Goal: Task Accomplishment & Management: Manage account settings

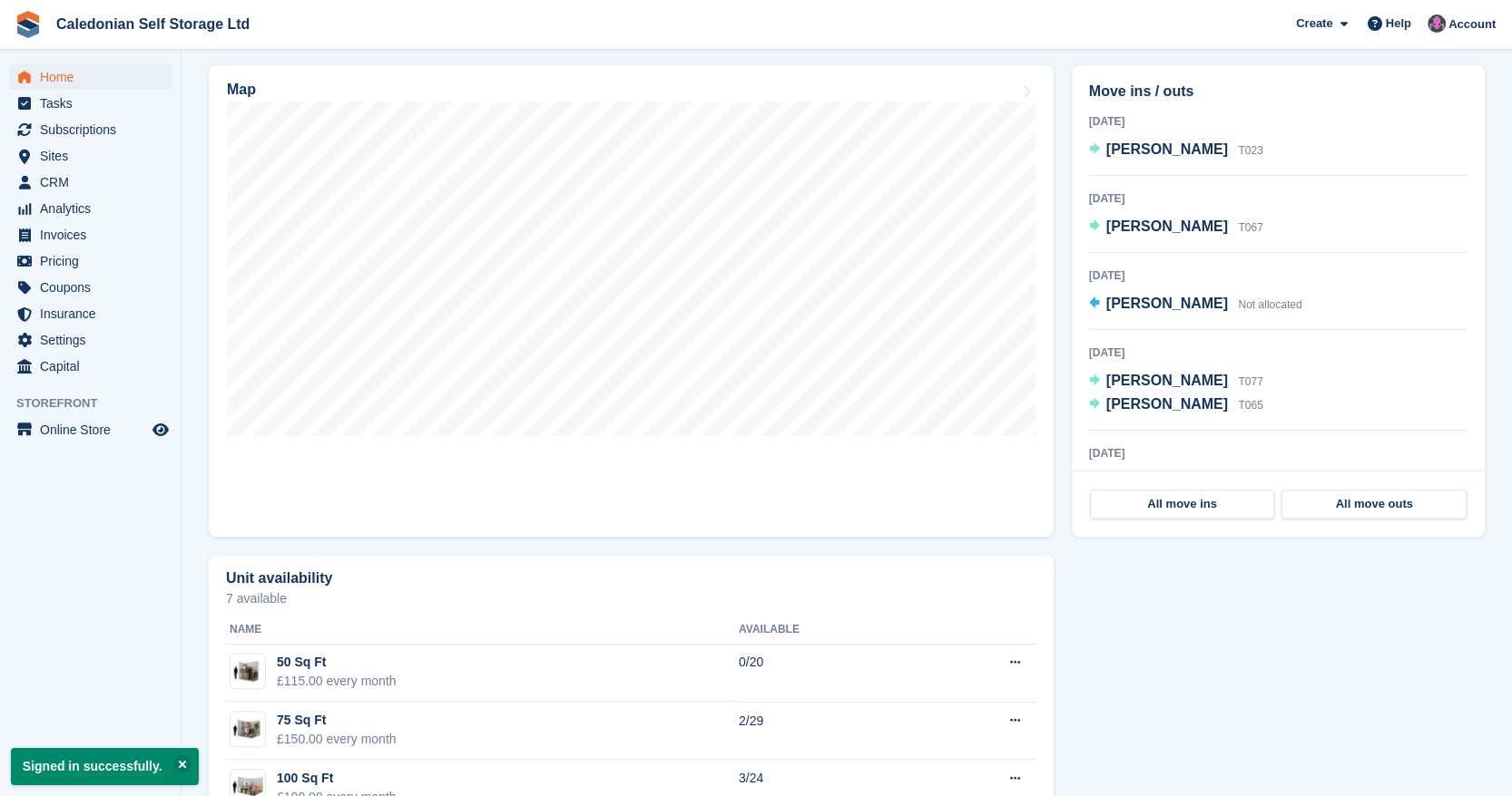
scroll to position [532, 0]
click at [193, 239] on section "Signed in successfully. NEW Make £1,658.03 of extra revenue with our new price …" at bounding box center [846, 220] width 1331 height 1504
click at [189, 408] on section "Signed in successfully. NEW Make £1,658.03 of extra revenue with our new price …" at bounding box center [846, 220] width 1331 height 1504
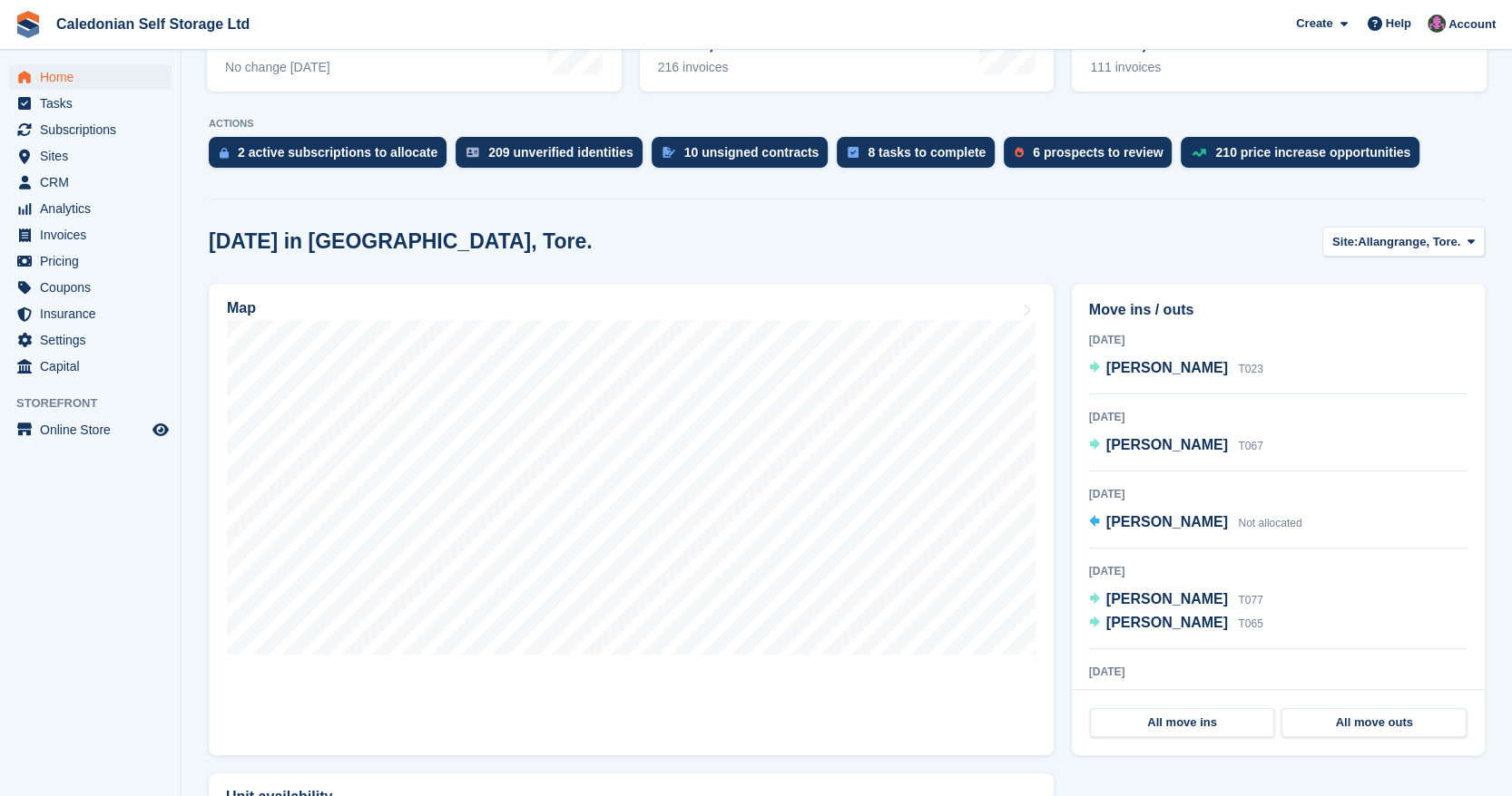
scroll to position [304, 0]
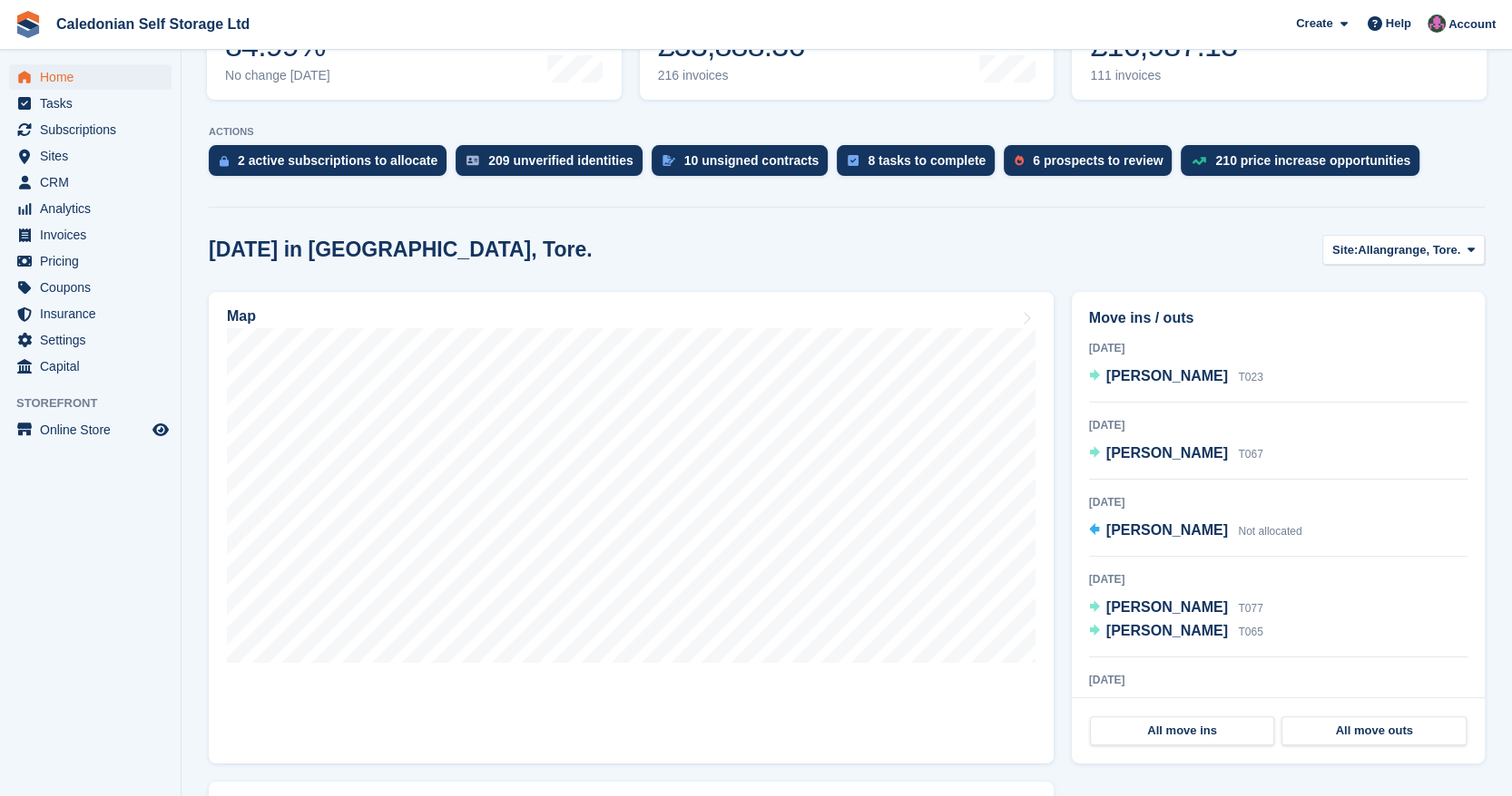
click at [177, 623] on aside "Home Tasks Subscriptions Subscriptions Subscriptions Contracts Price increases …" at bounding box center [90, 402] width 180 height 705
click at [88, 105] on span "Tasks" at bounding box center [95, 103] width 109 height 25
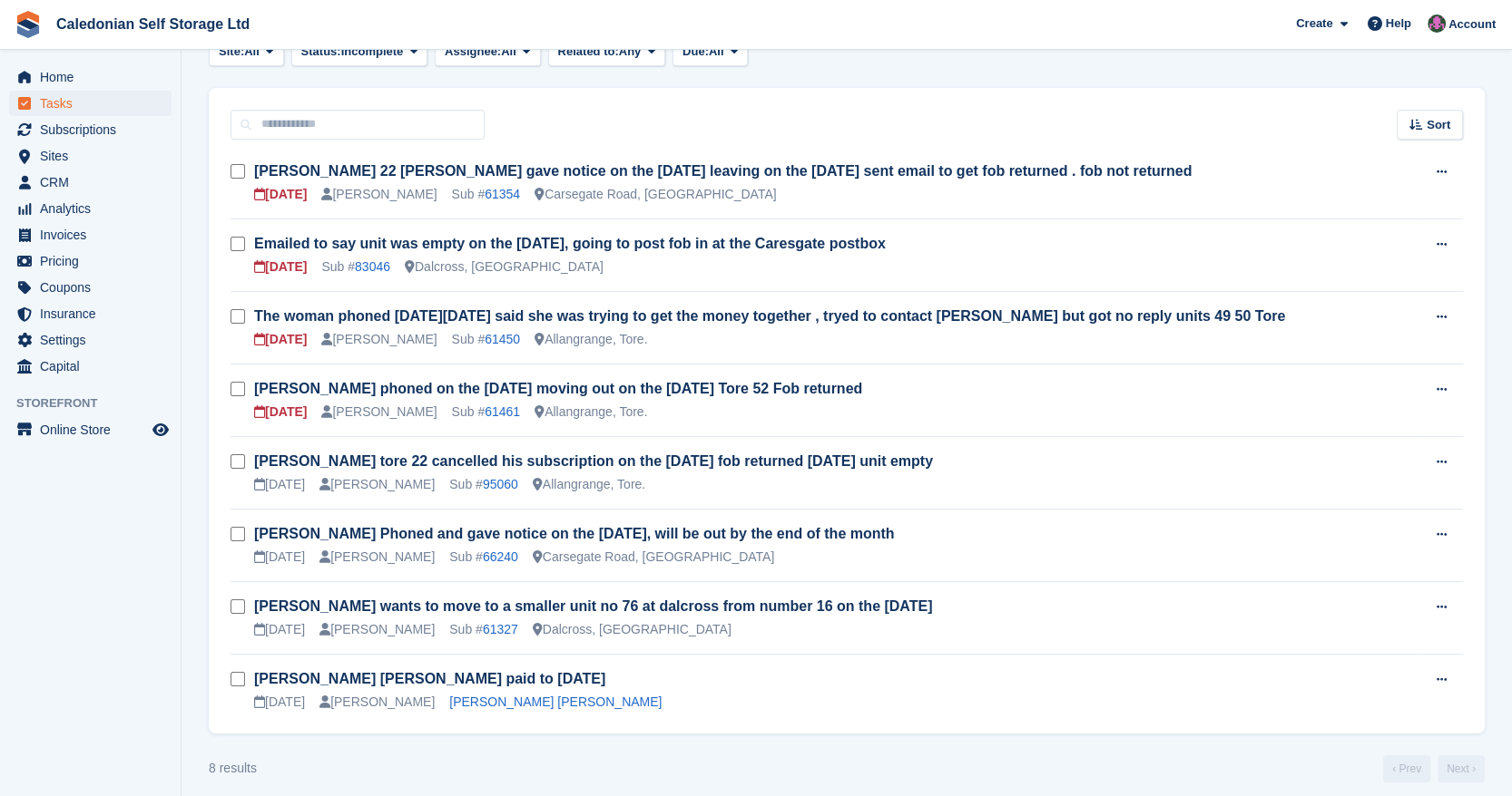
scroll to position [123, 0]
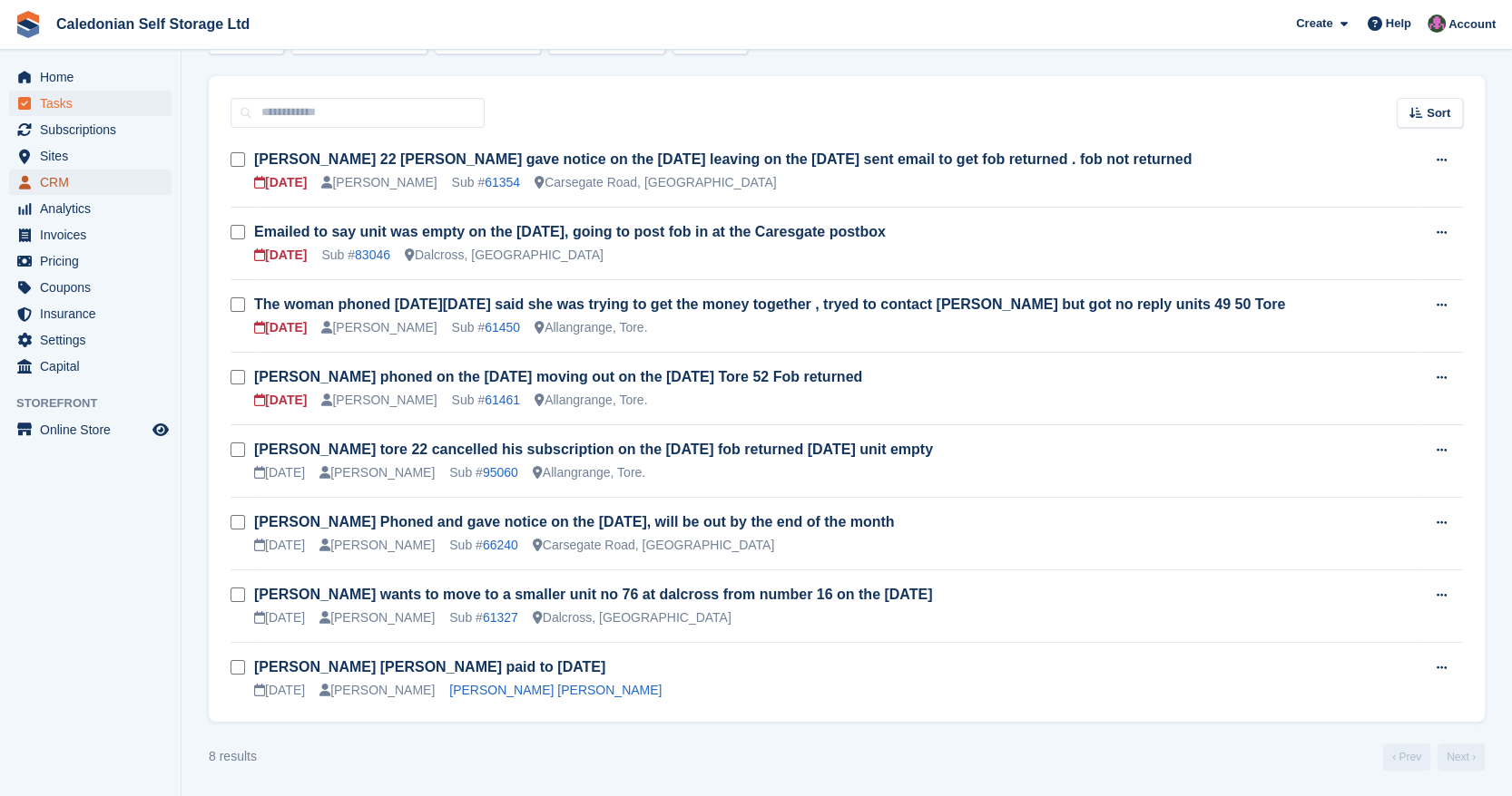
click at [148, 183] on span "CRM" at bounding box center [95, 182] width 109 height 25
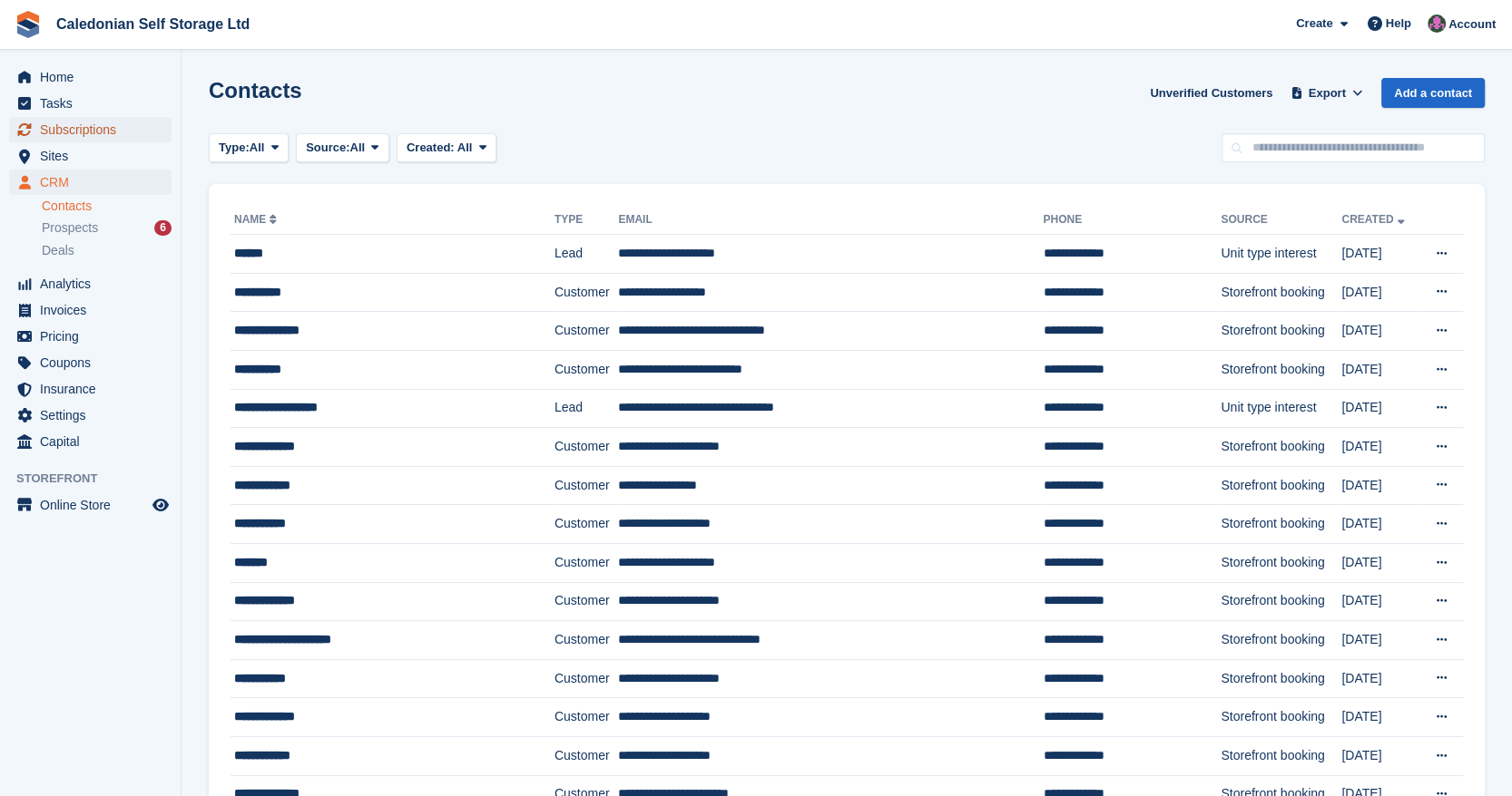
click at [116, 133] on span "Subscriptions" at bounding box center [95, 130] width 109 height 25
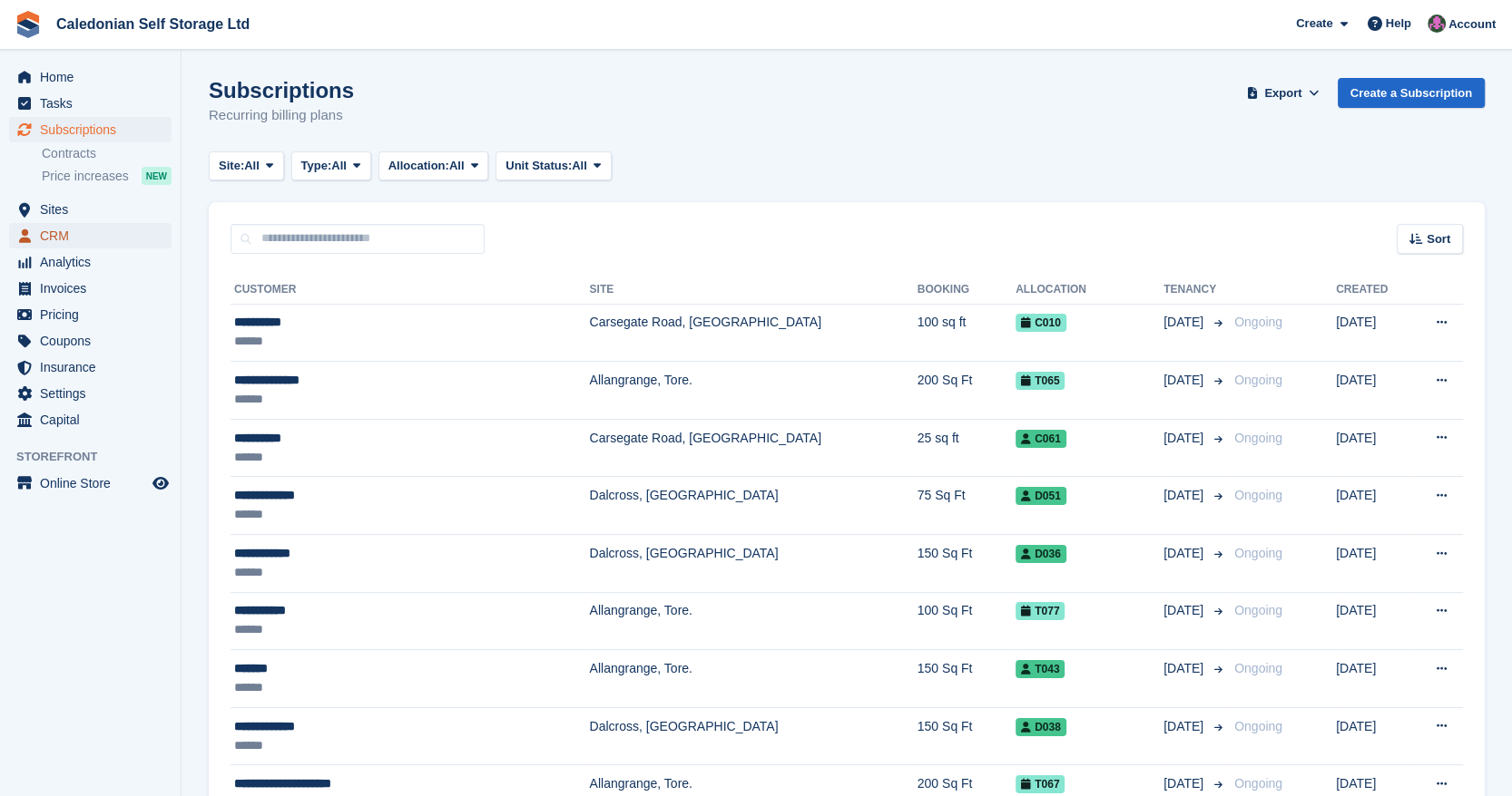
click at [124, 243] on span "CRM" at bounding box center [95, 236] width 109 height 25
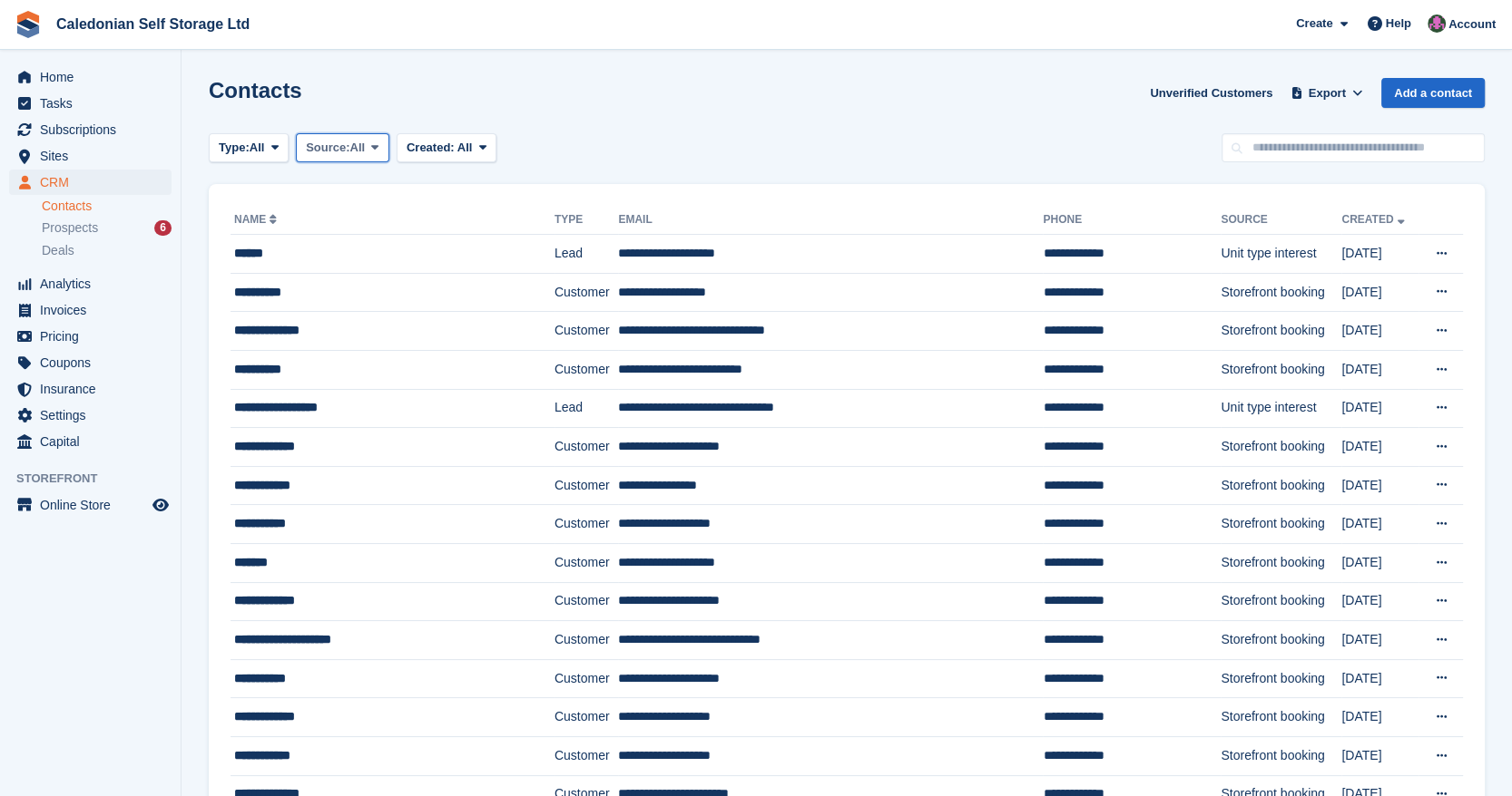
click at [361, 150] on span "All" at bounding box center [358, 147] width 16 height 19
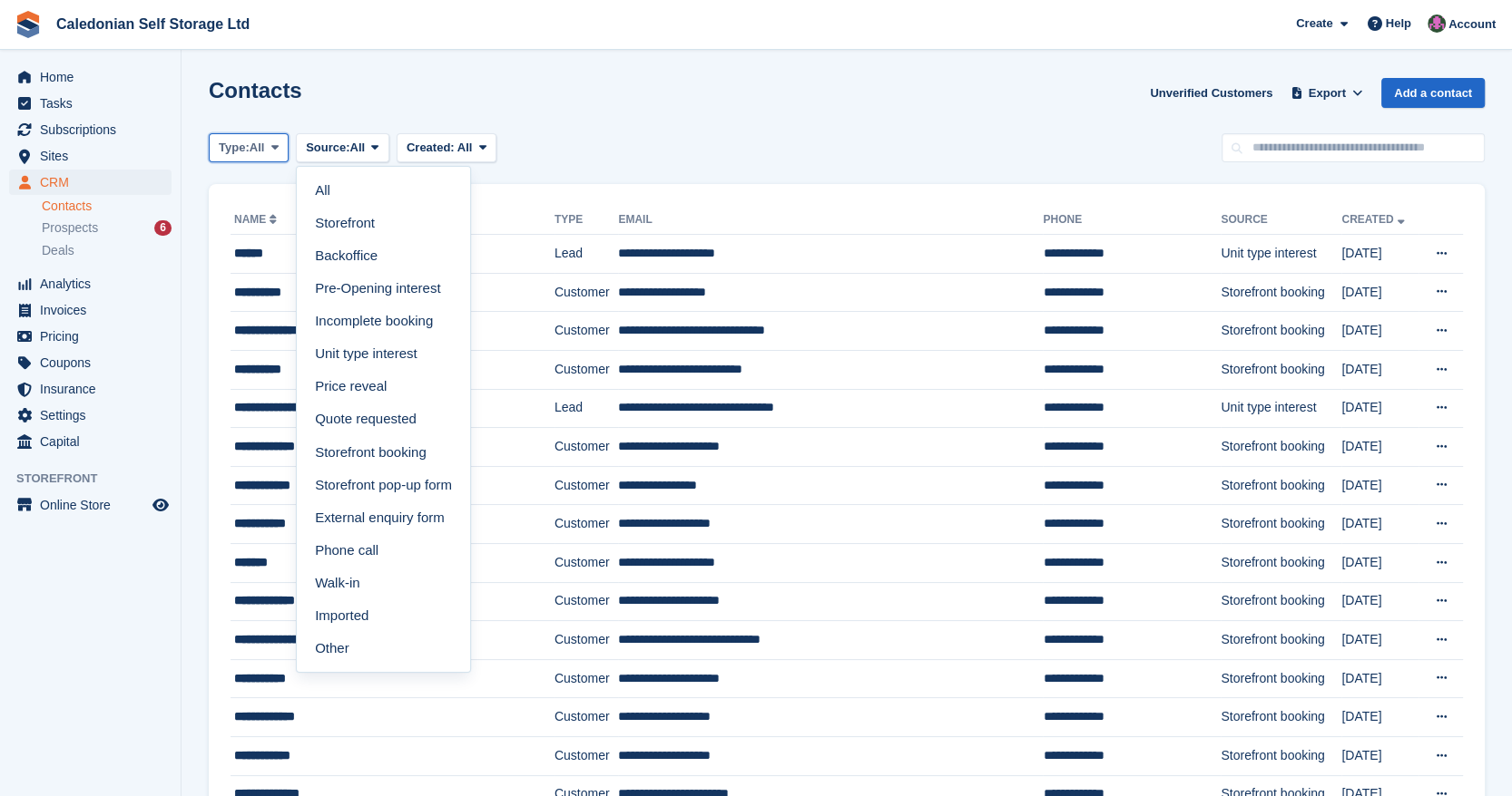
click at [270, 158] on button "Type: All" at bounding box center [249, 148] width 80 height 30
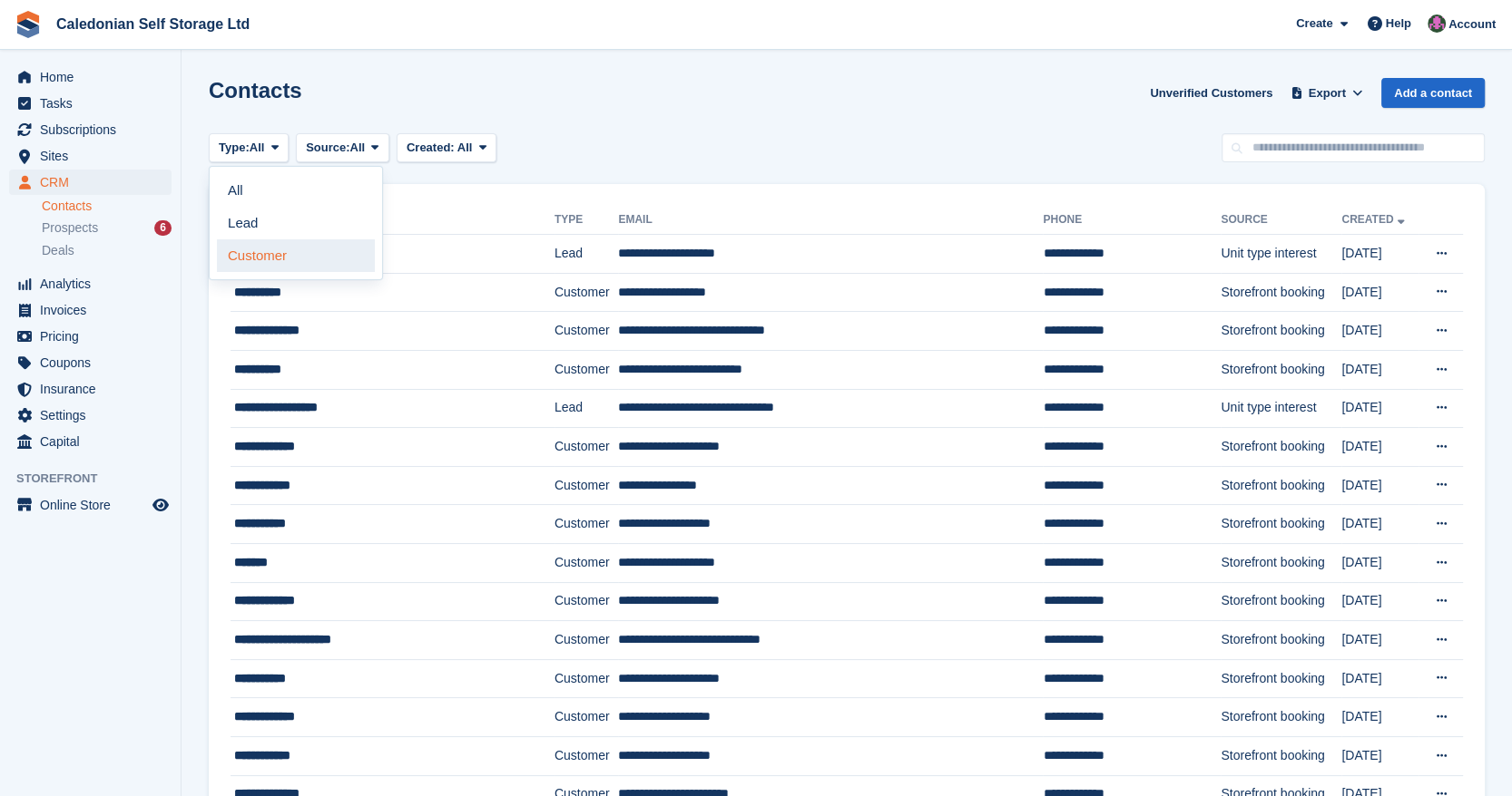
click at [305, 252] on link "Customer" at bounding box center [296, 256] width 158 height 33
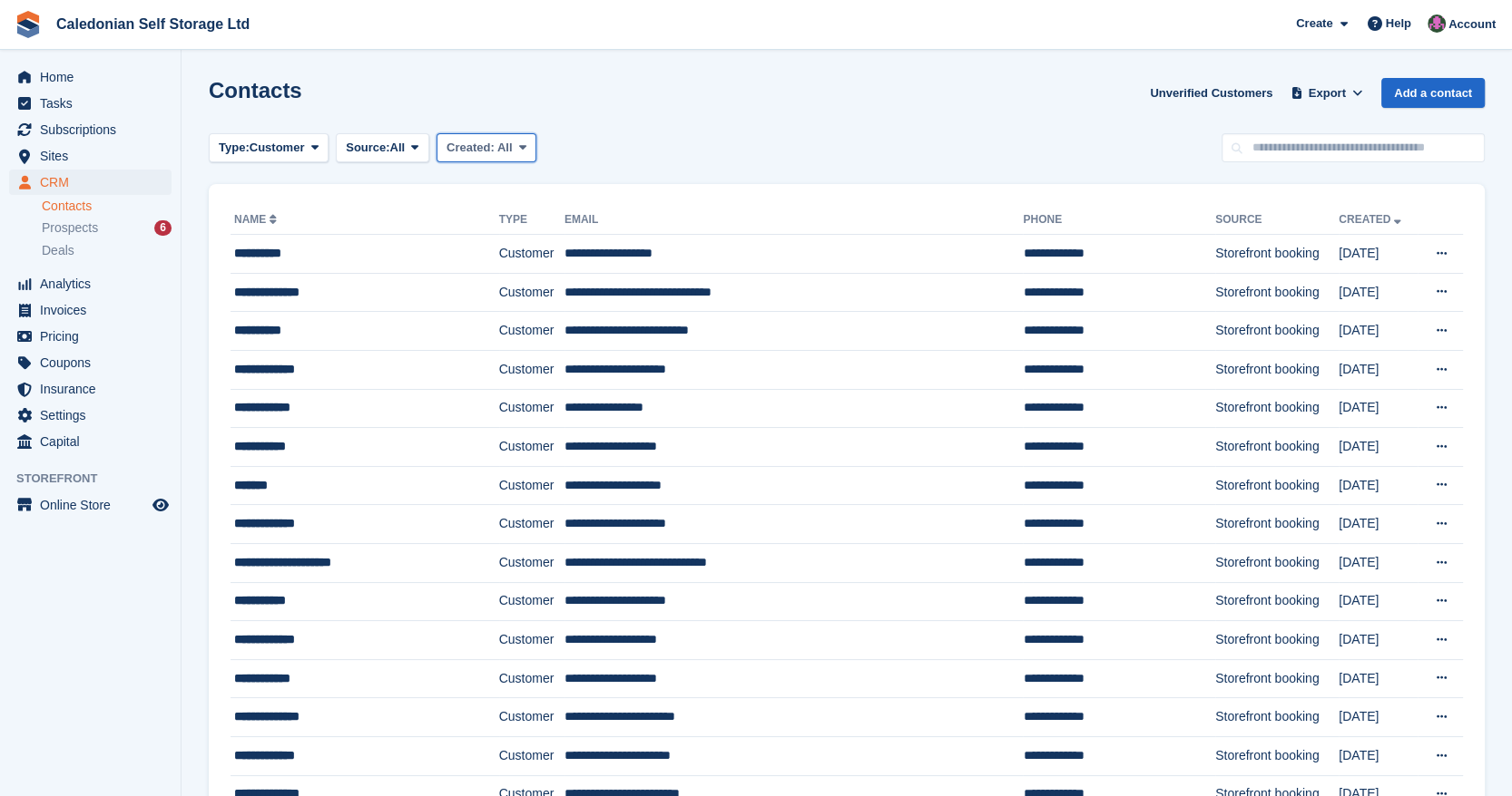
click at [505, 157] on button "Created: All" at bounding box center [486, 148] width 99 height 30
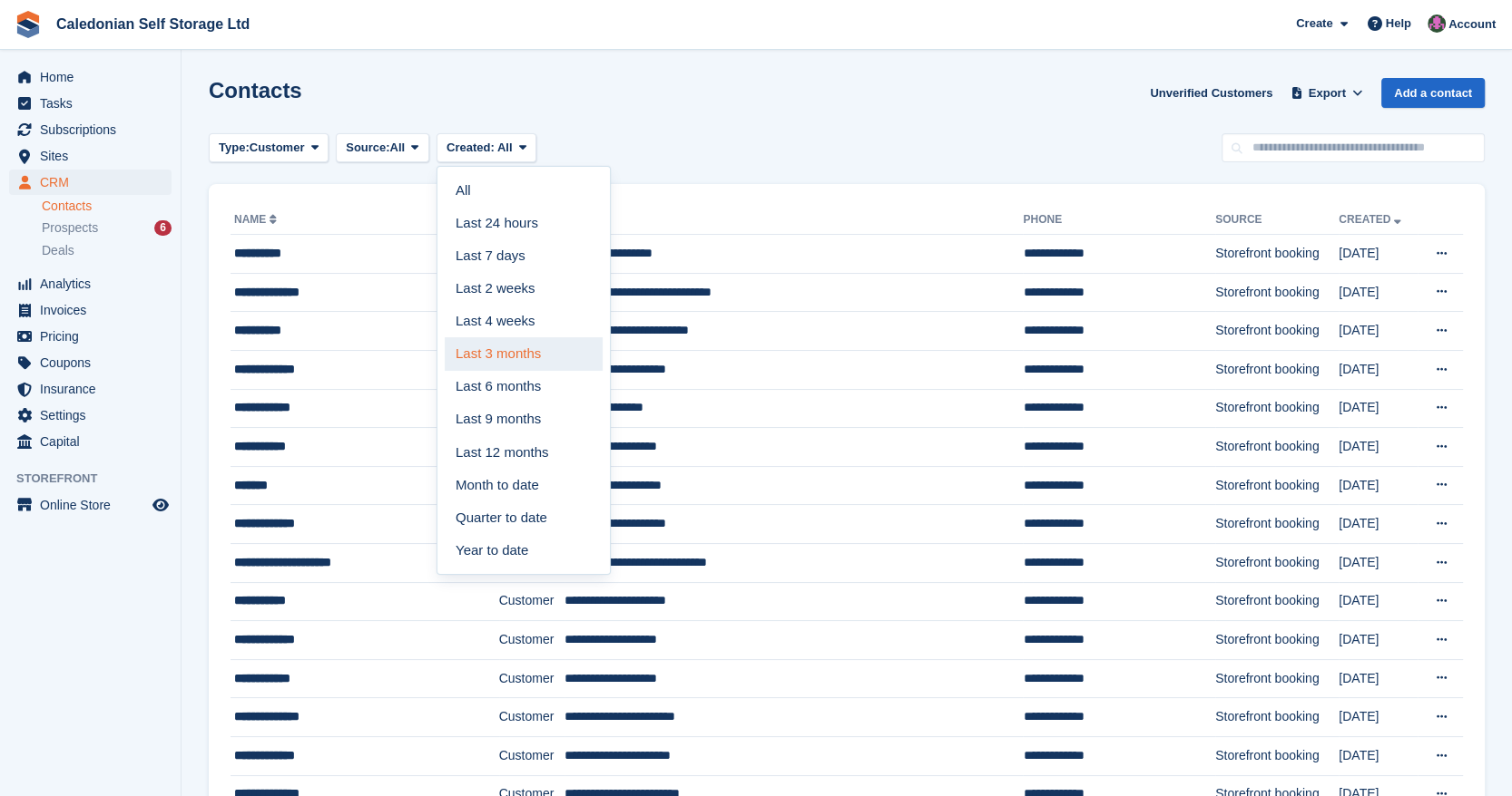
click at [564, 347] on link "Last 3 months" at bounding box center [523, 354] width 158 height 33
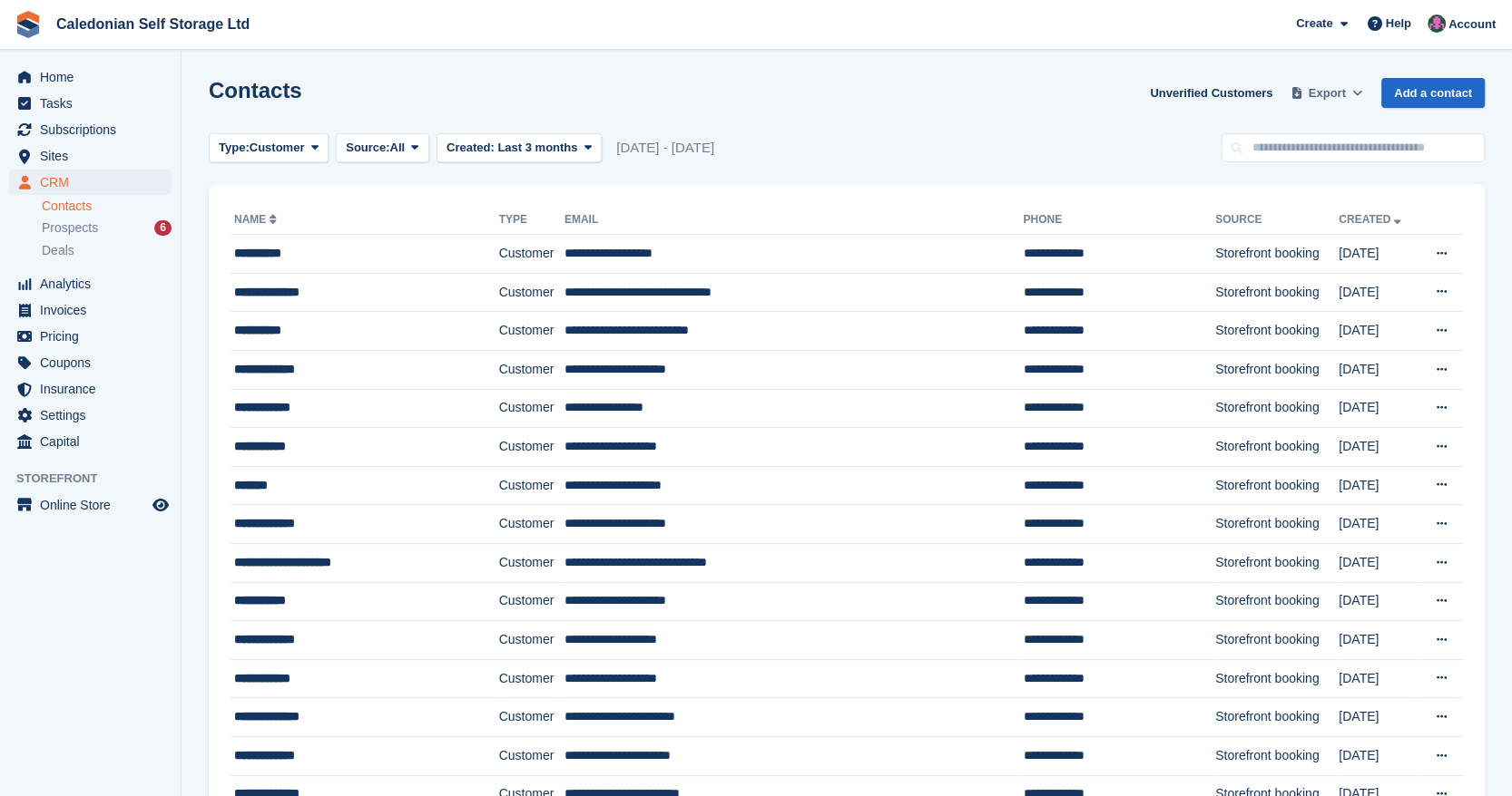
click at [1333, 93] on span "Export" at bounding box center [1328, 94] width 37 height 19
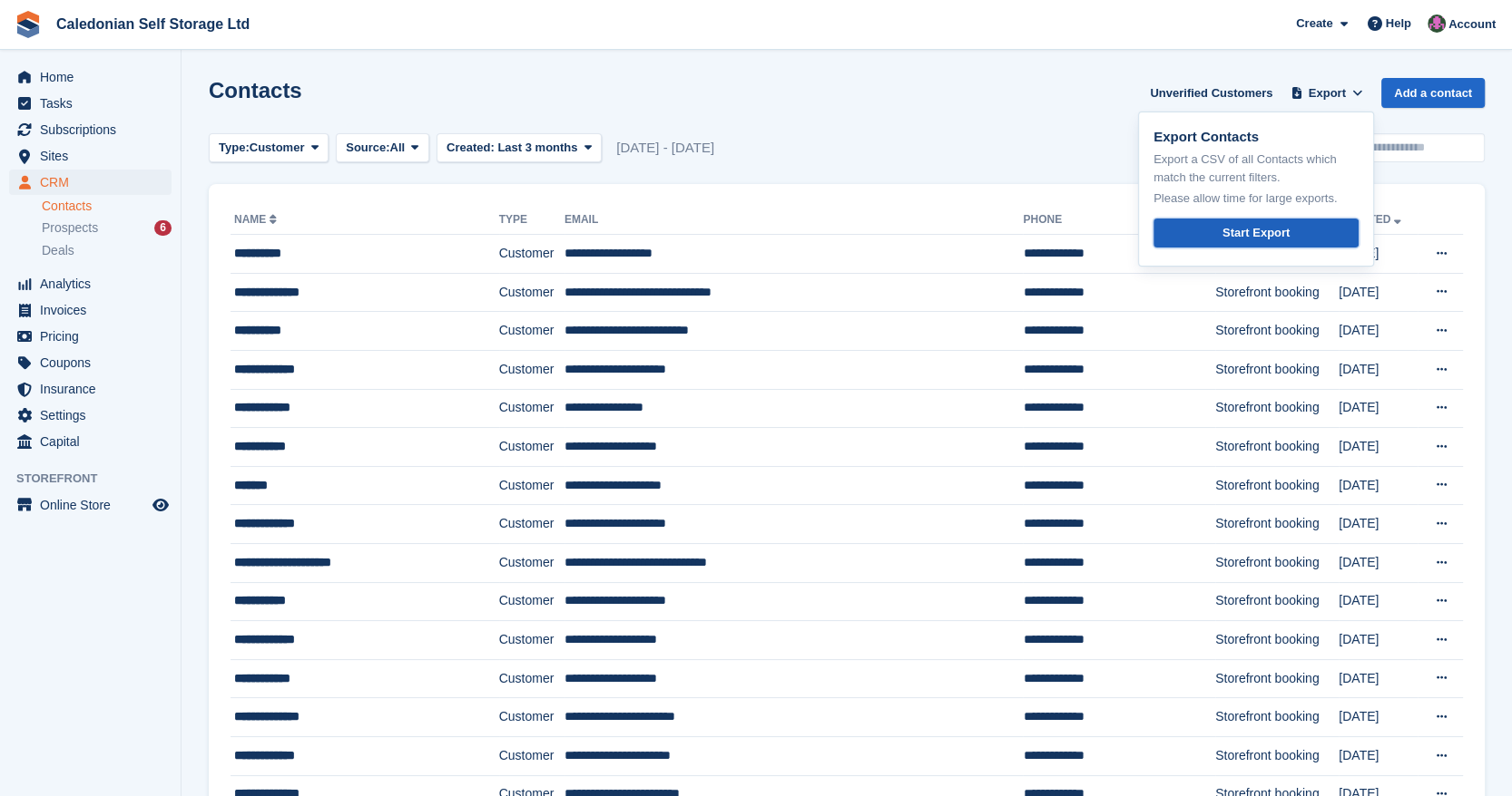
click at [1278, 238] on div "Start Export" at bounding box center [1256, 233] width 67 height 19
click at [989, 147] on div "Type: Customer All Lead Customer Source: All All Storefront Backoffice Pre-Open…" at bounding box center [846, 148] width 1276 height 30
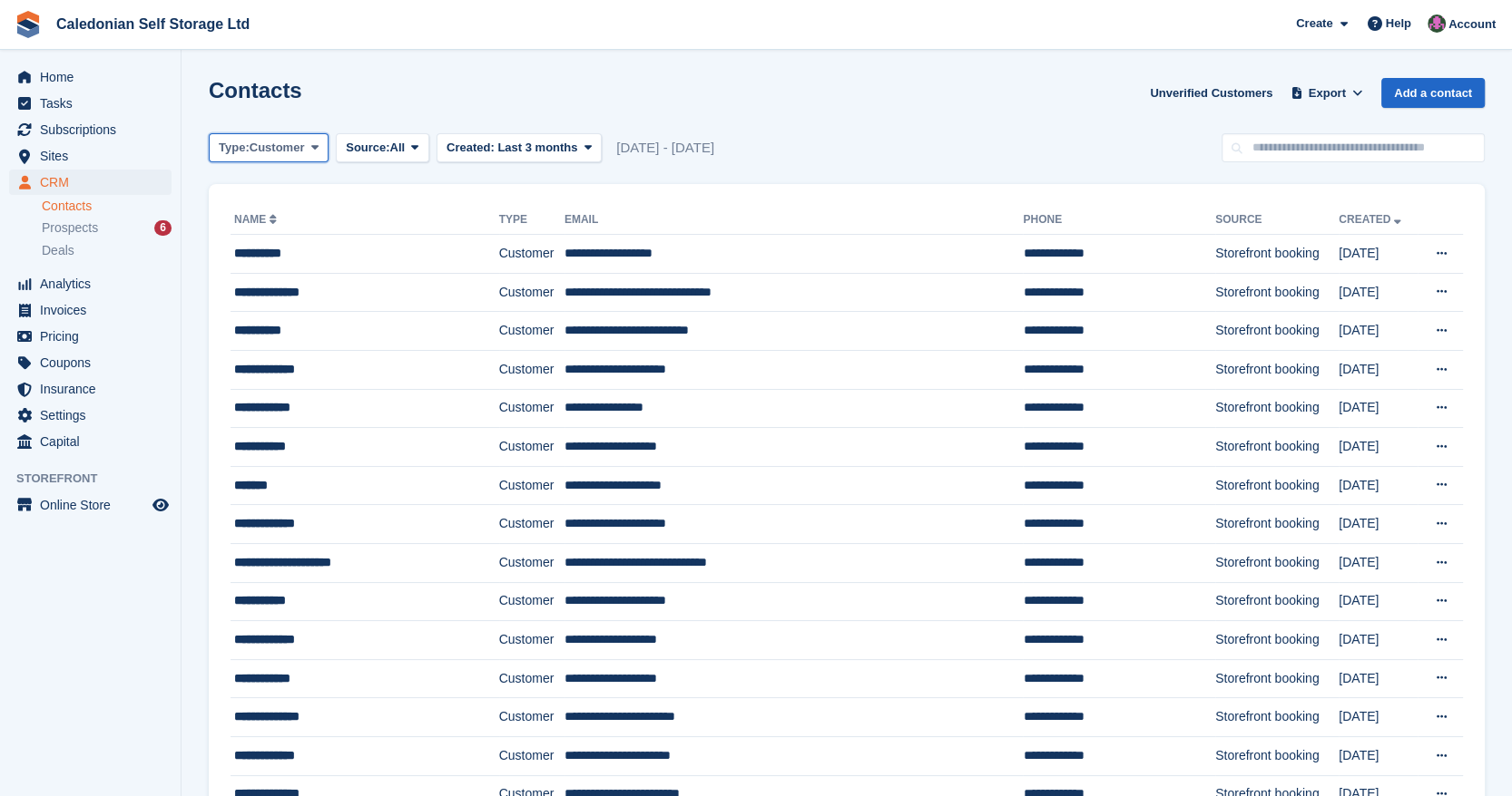
click at [313, 149] on icon at bounding box center [314, 147] width 7 height 12
click at [293, 222] on link "Lead" at bounding box center [296, 223] width 158 height 33
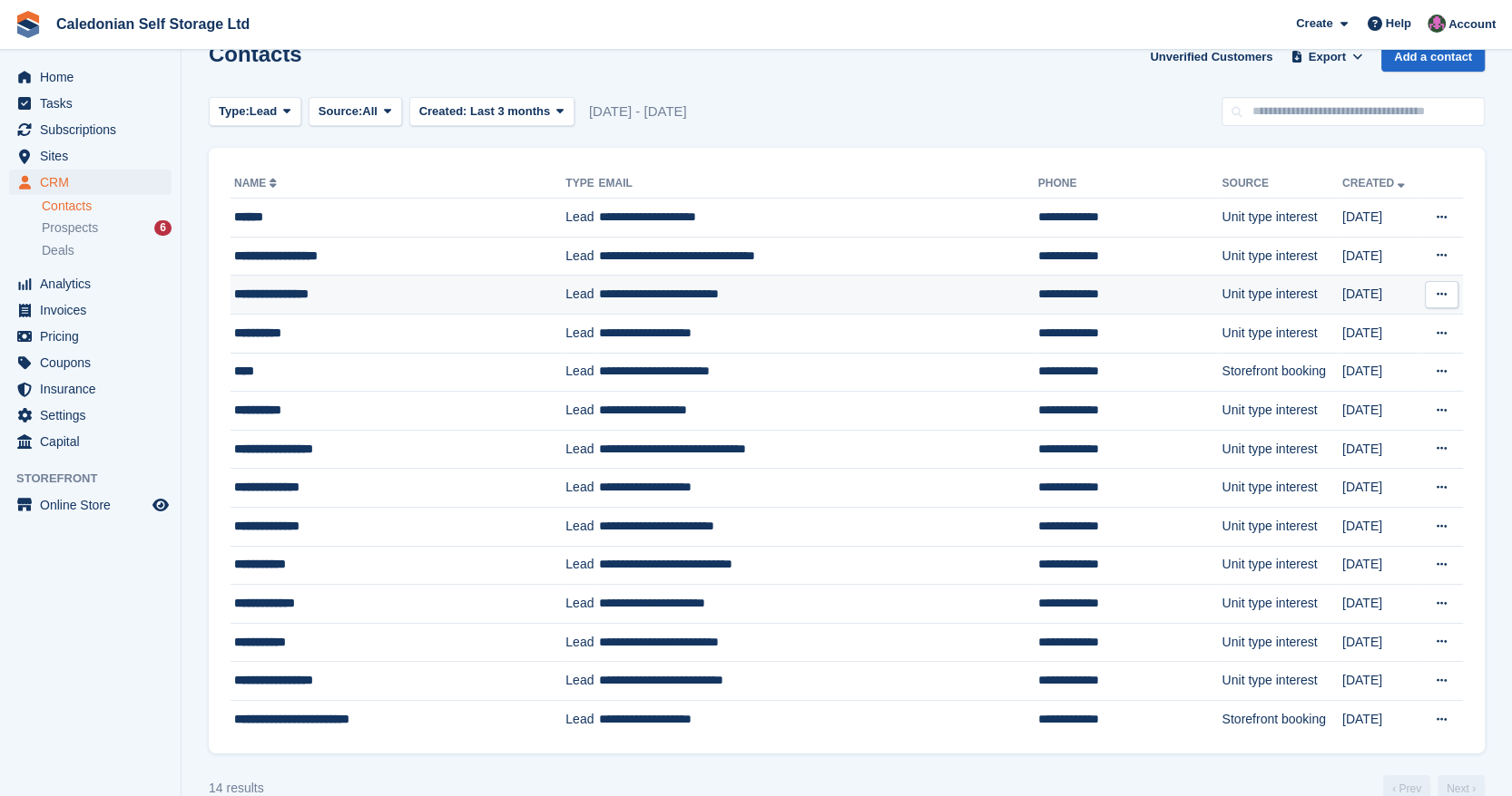
scroll to position [36, 0]
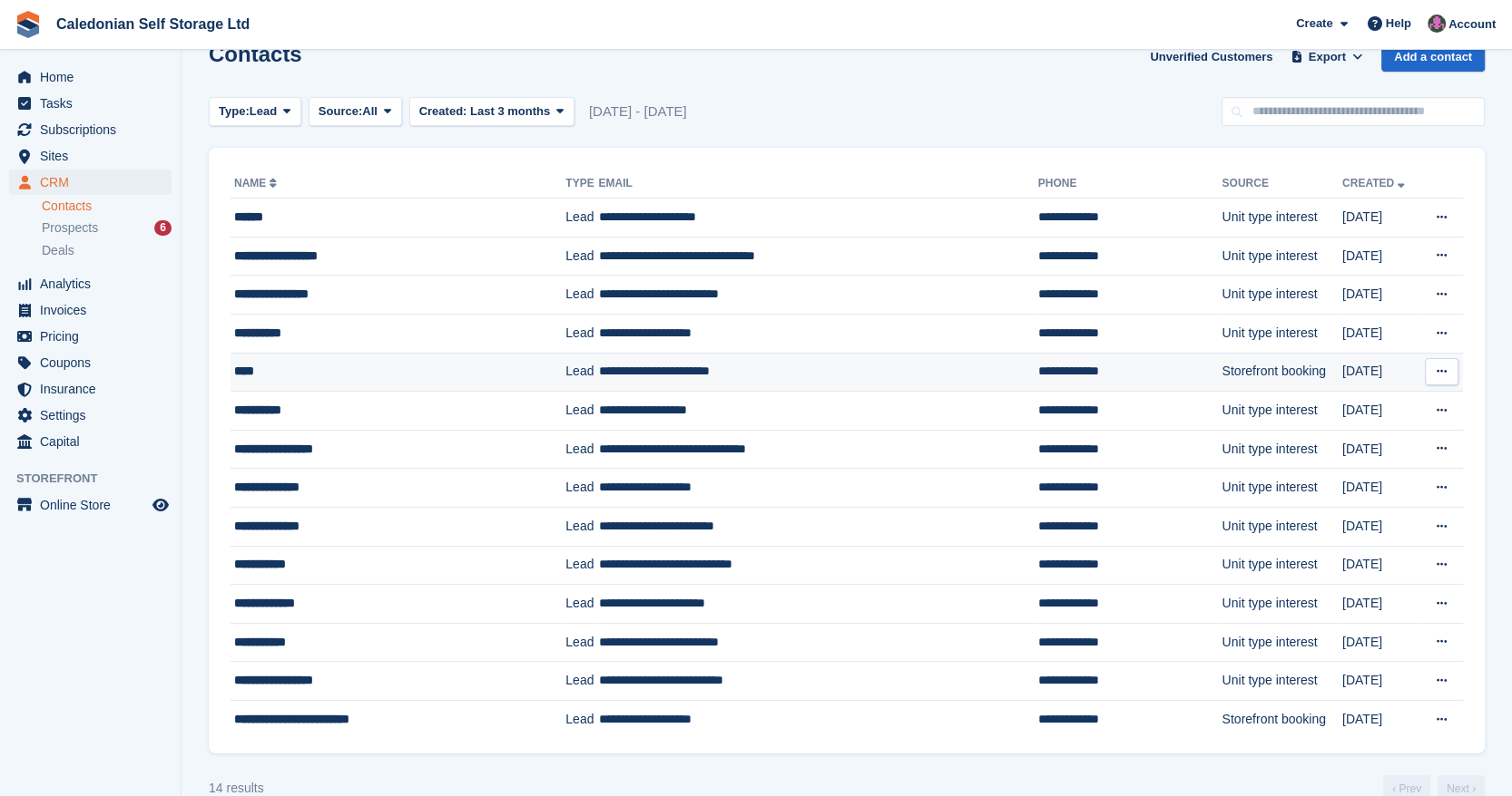
click at [753, 372] on td "**********" at bounding box center [818, 372] width 440 height 39
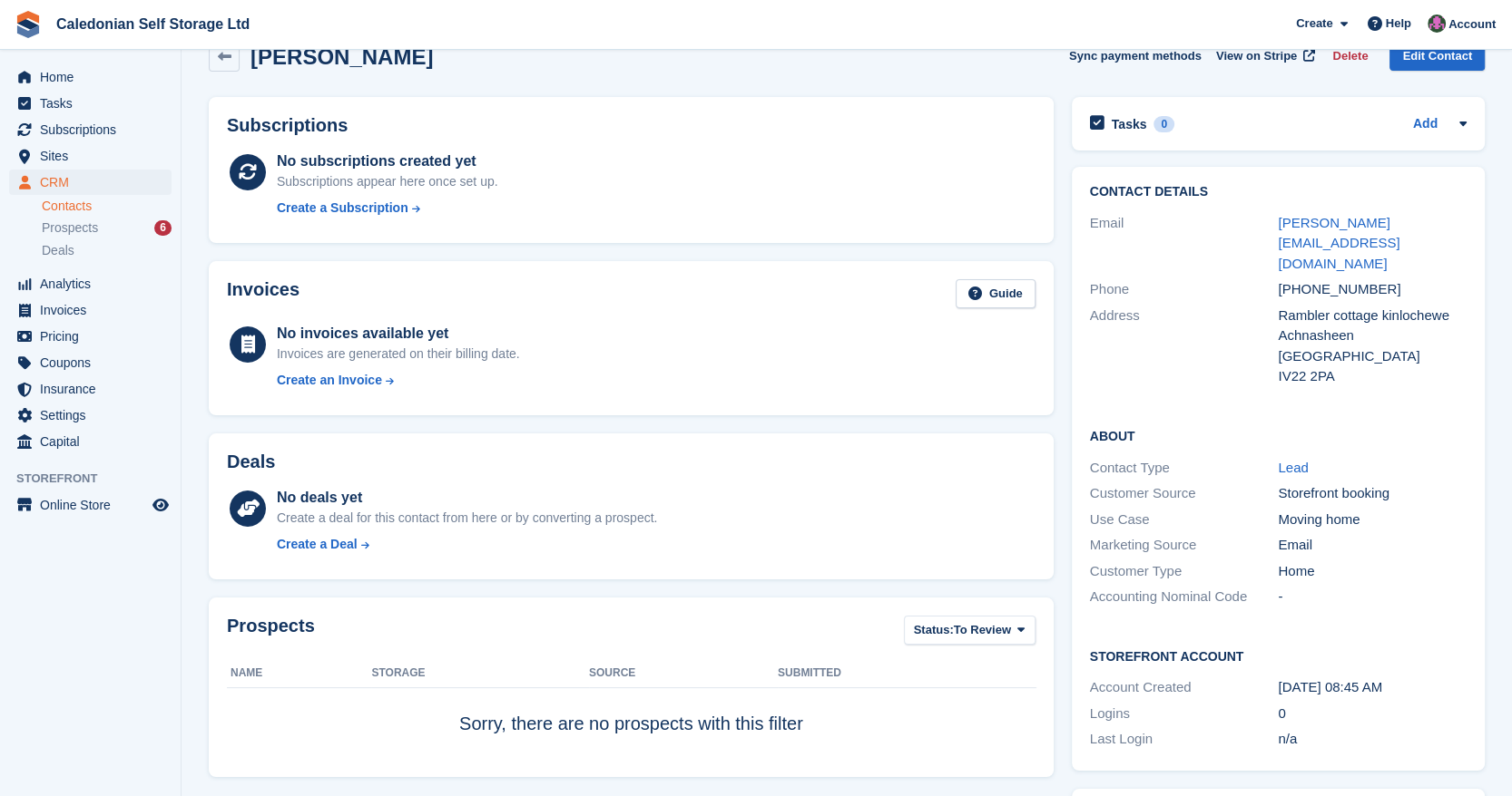
scroll to position [36, 0]
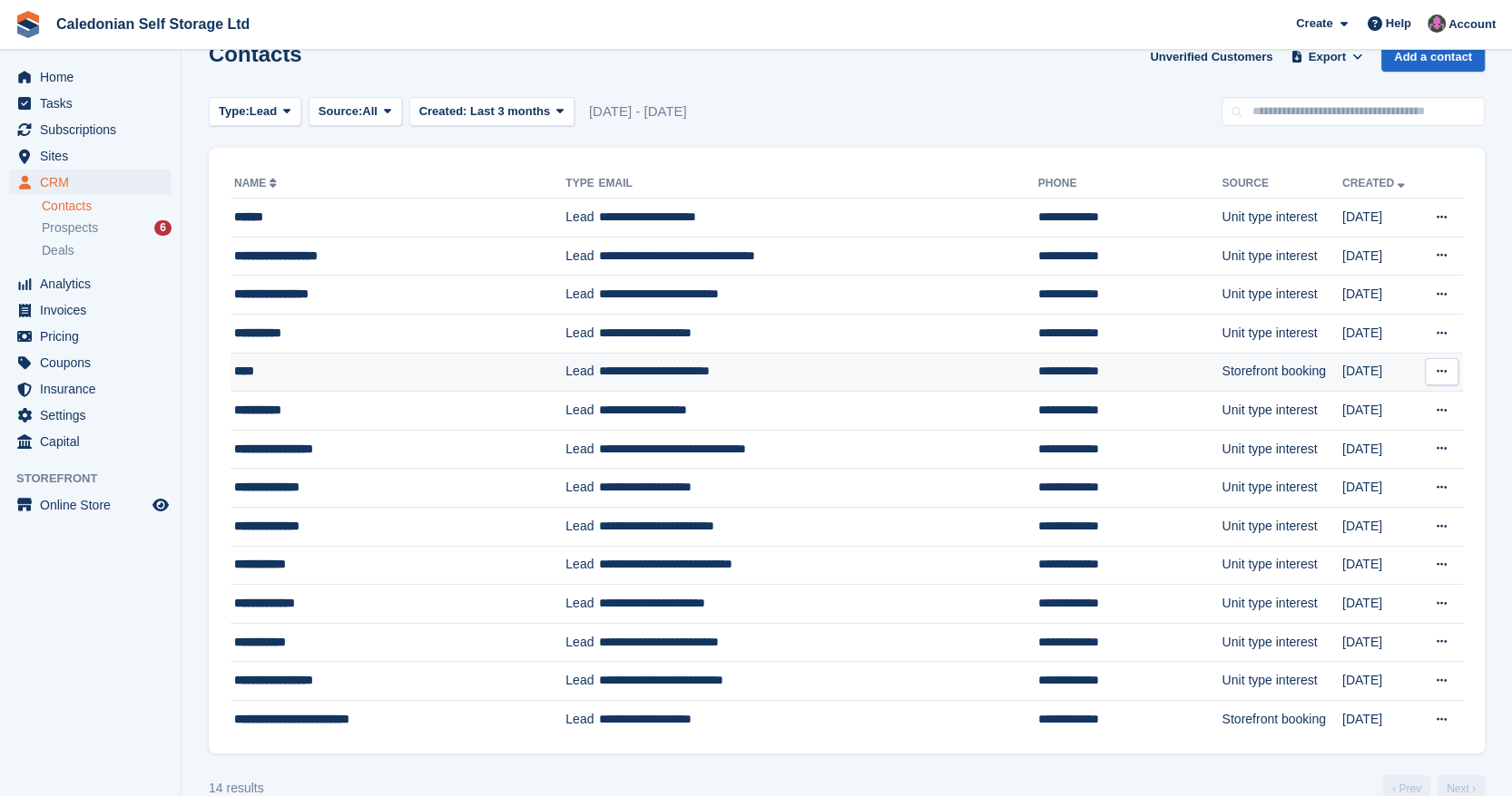
scroll to position [67, 0]
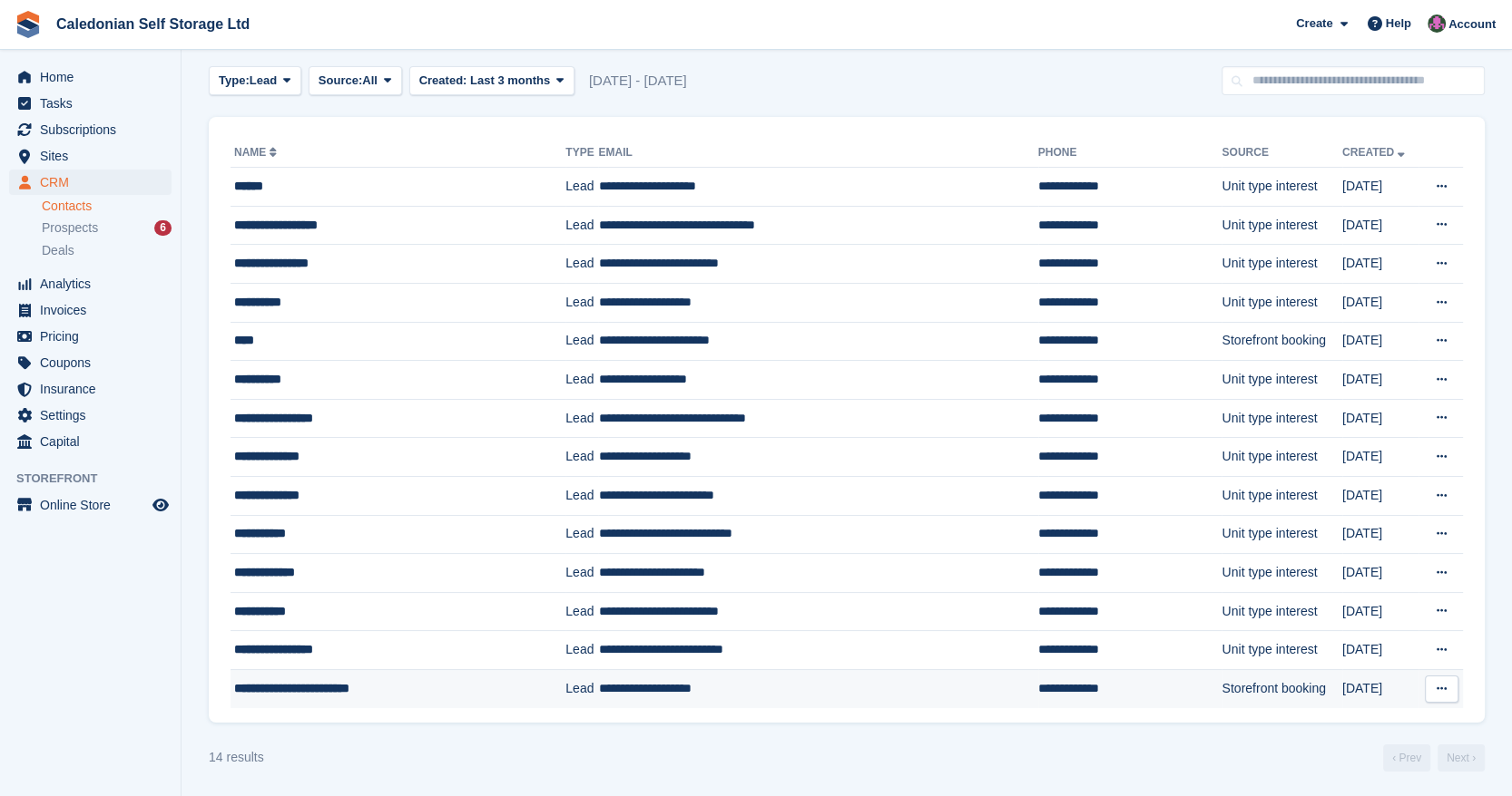
click at [1221, 696] on td "Storefront booking" at bounding box center [1281, 688] width 120 height 38
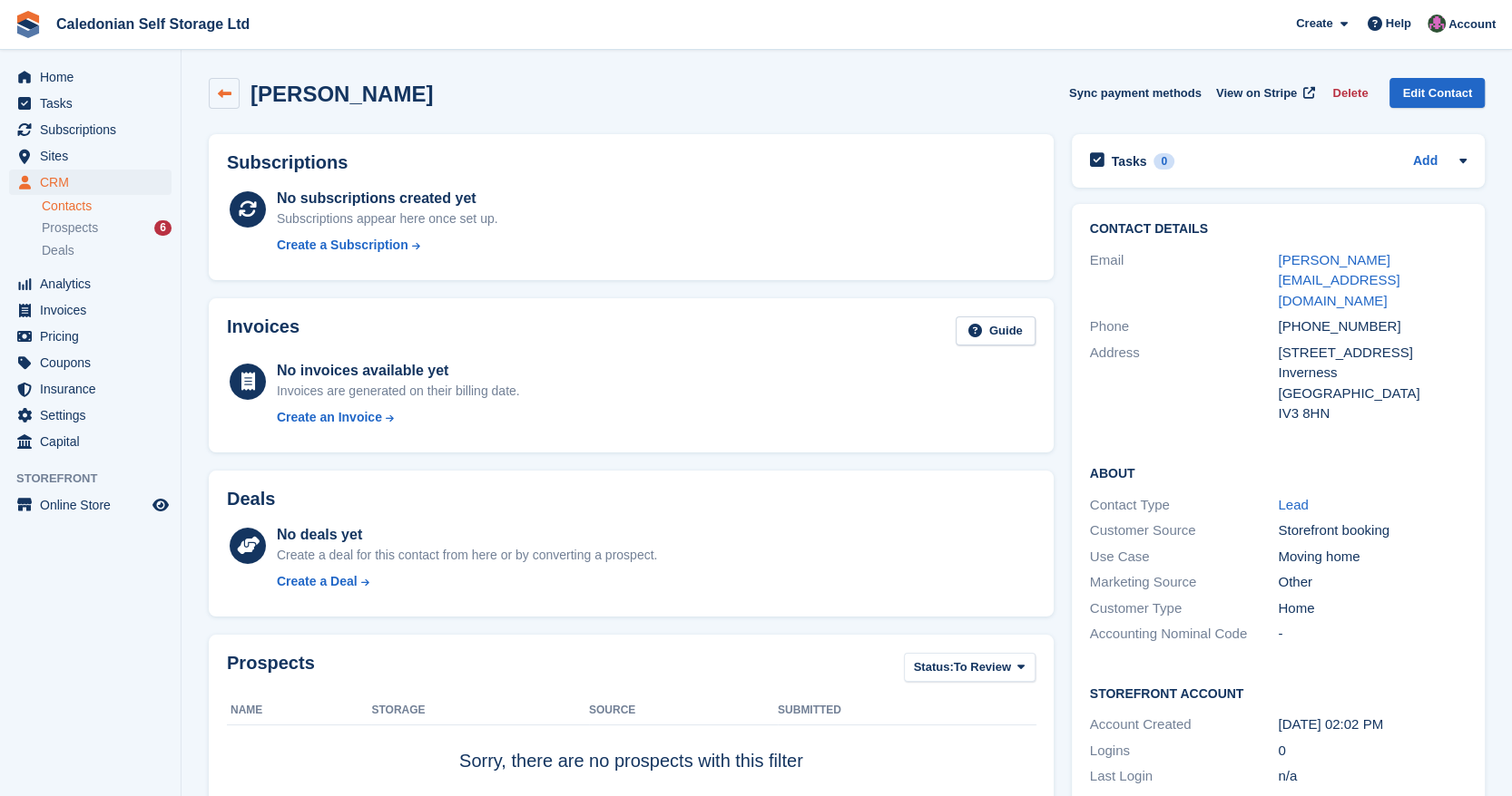
click at [232, 91] on link at bounding box center [224, 94] width 31 height 31
